Goal: Check status: Check status

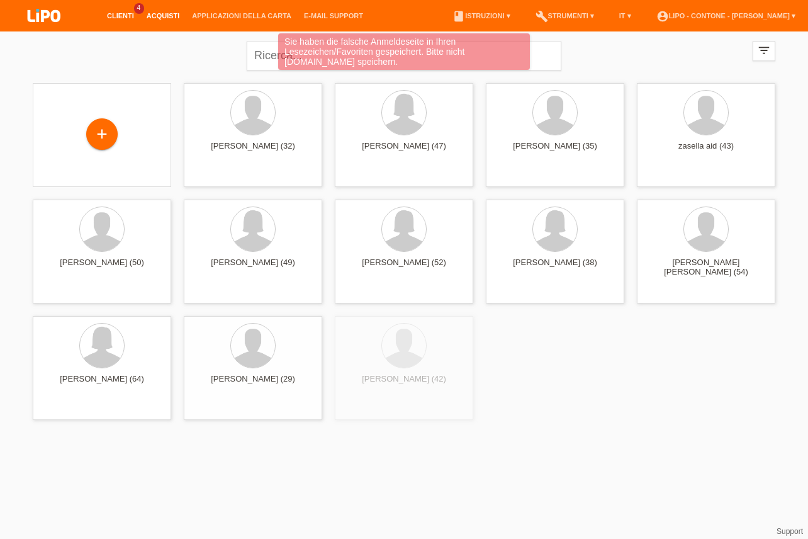
click at [151, 20] on link "Acquisti" at bounding box center [163, 16] width 46 height 8
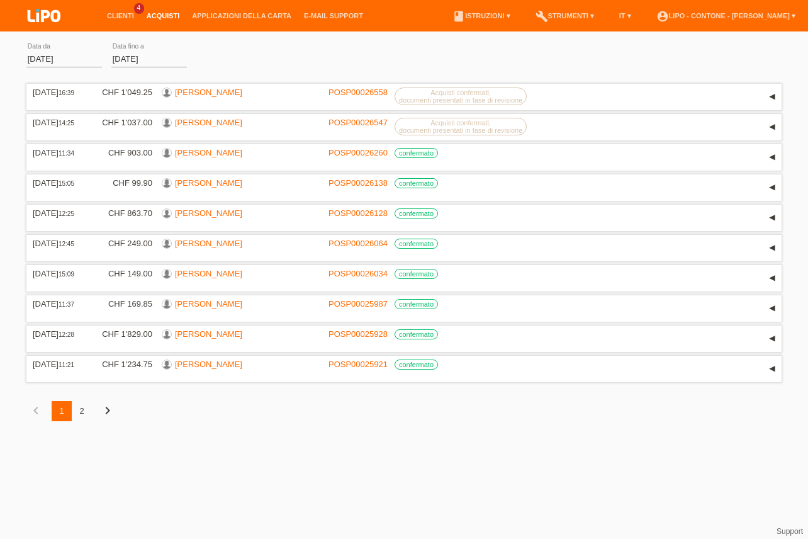
click at [105, 418] on icon "chevron_right" at bounding box center [107, 410] width 15 height 15
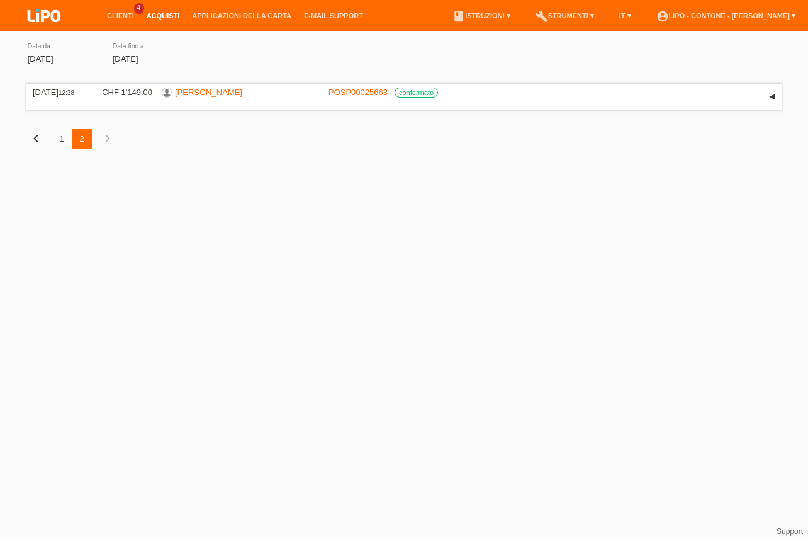
click at [34, 139] on icon "chevron_left" at bounding box center [35, 138] width 15 height 15
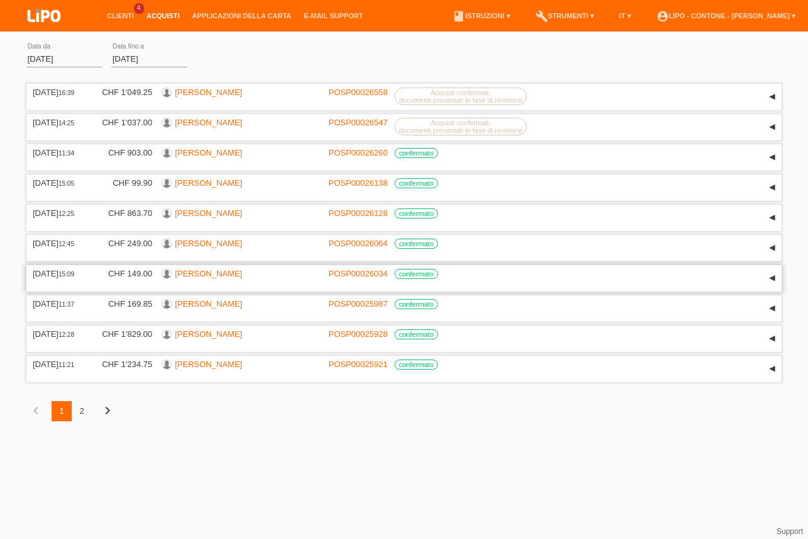
click at [338, 278] on link "POSP00026034" at bounding box center [357, 273] width 59 height 9
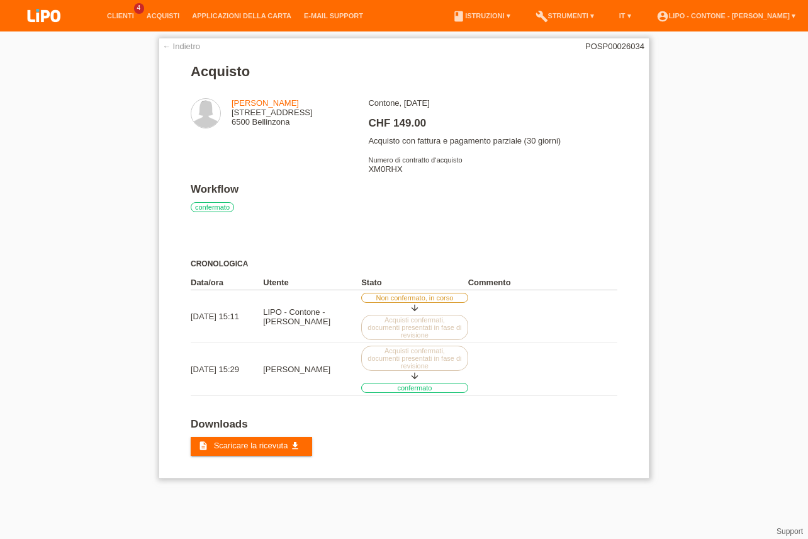
click at [162, 47] on div "← Indietro POSP00026034 Acquisto claudia strungaru via canonico ghiringhelli 23…" at bounding box center [404, 258] width 491 height 440
click at [169, 48] on link "← Indietro" at bounding box center [181, 46] width 38 height 9
